Goal: Navigation & Orientation: Go to known website

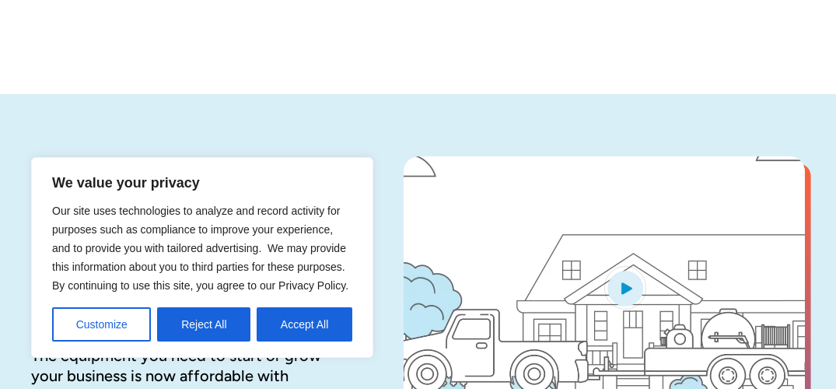
click at [337, 156] on h1 "Get your automated decision in seconds." at bounding box center [192, 238] width 323 height 164
click at [277, 156] on h1 "Get your automated decision in seconds." at bounding box center [192, 238] width 323 height 164
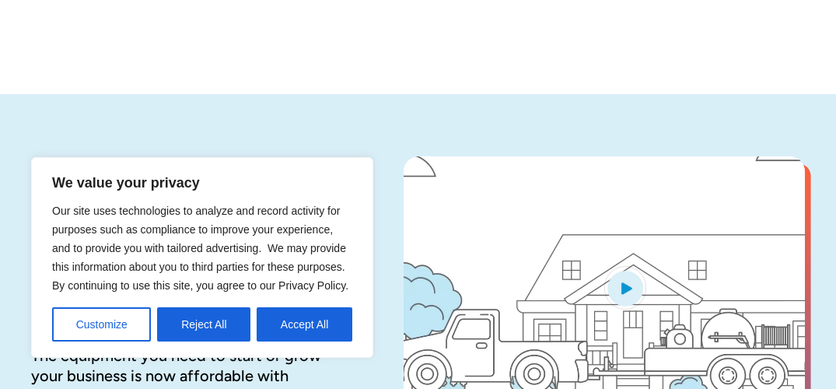
click at [277, 156] on h1 "Get your automated decision in seconds." at bounding box center [192, 238] width 323 height 164
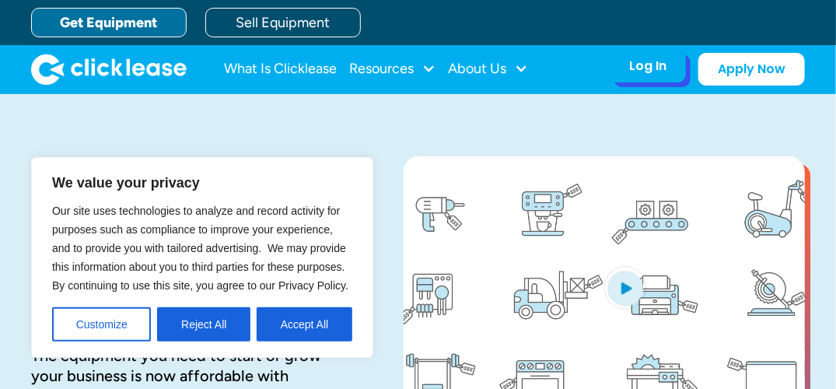
click at [636, 66] on div "Log In" at bounding box center [647, 66] width 37 height 16
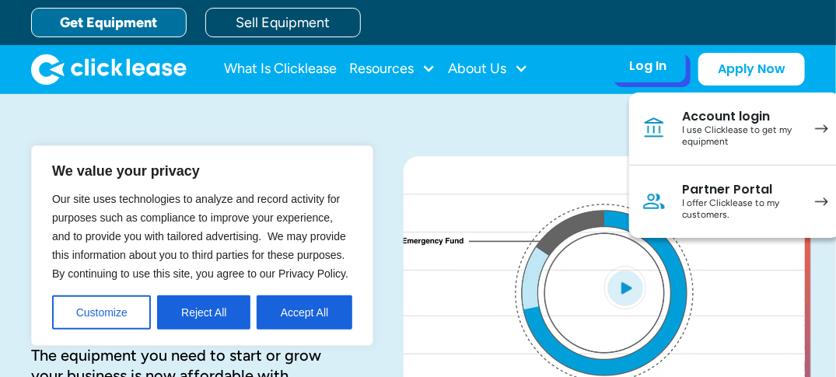
click at [732, 115] on div "Account login" at bounding box center [740, 117] width 117 height 16
